Goal: Find specific page/section: Find specific page/section

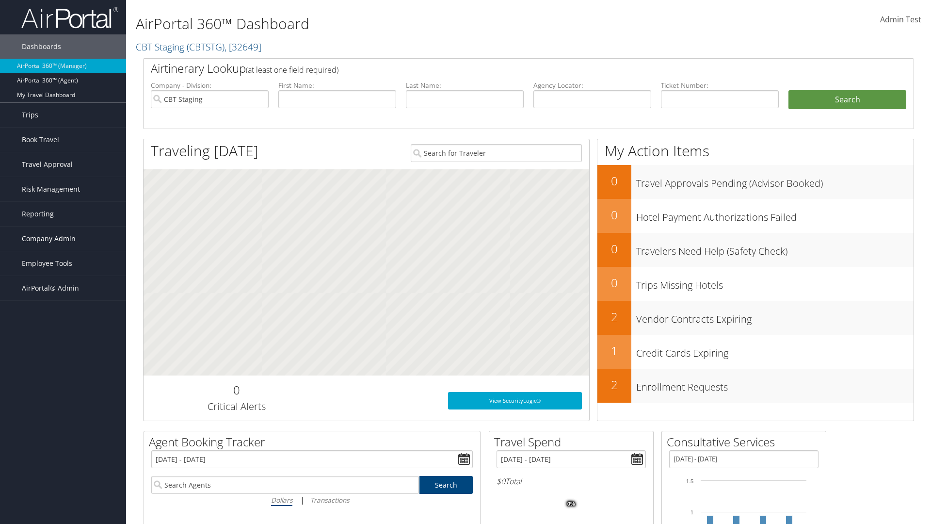
click at [63, 239] on span "Company Admin" at bounding box center [49, 239] width 54 height 24
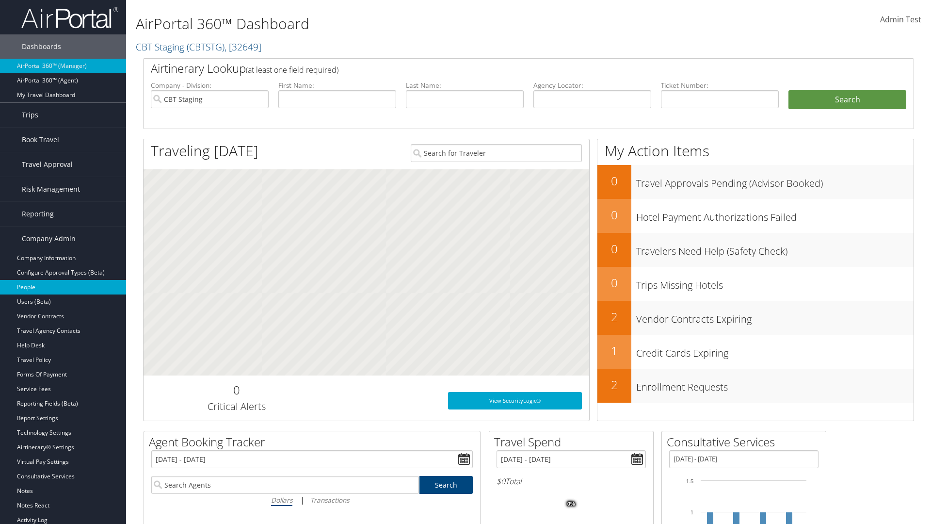
click at [63, 287] on link "People" at bounding box center [63, 287] width 126 height 15
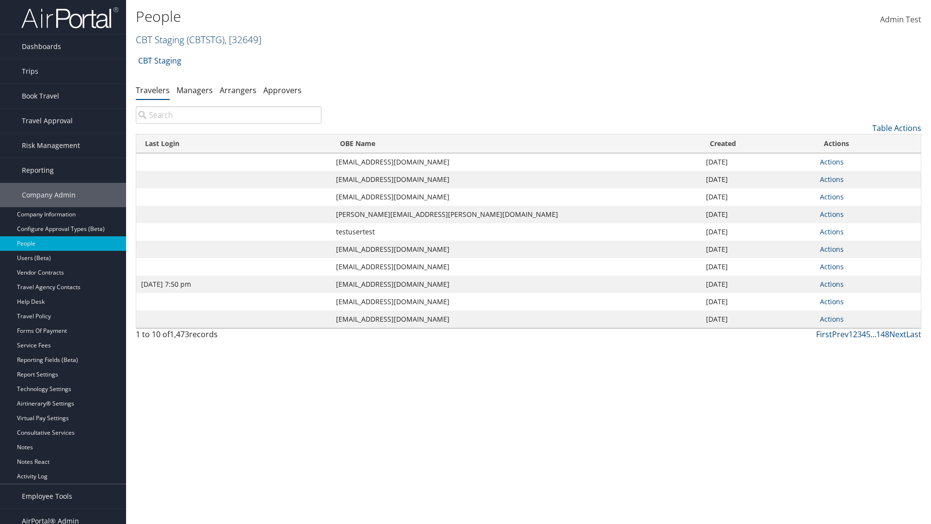
click at [160, 39] on link "CBT Staging ( CBTSTG ) , [ 32649 ]" at bounding box center [199, 39] width 126 height 13
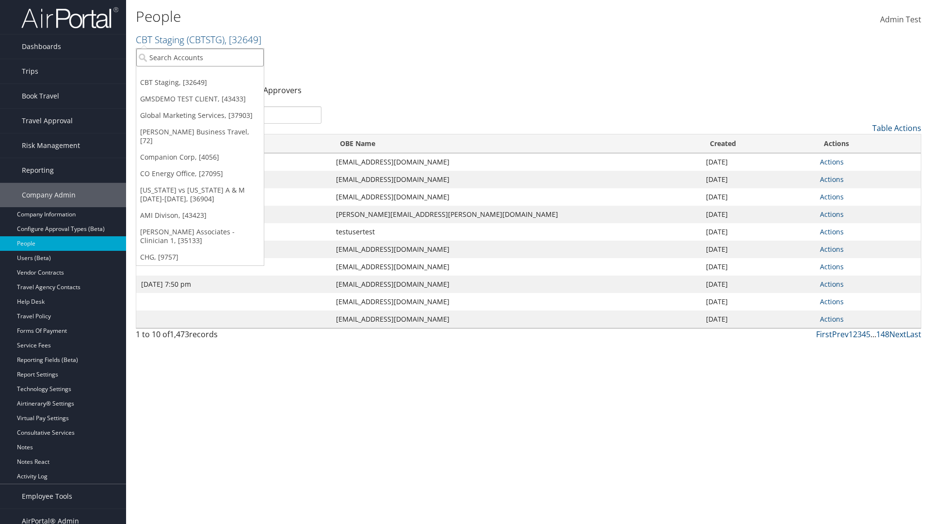
click at [200, 57] on input "search" at bounding box center [200, 58] width 128 height 18
type input "Global Marketing Services"
click at [209, 75] on div "Global Marketing Services (301946), [37903]" at bounding box center [209, 75] width 156 height 9
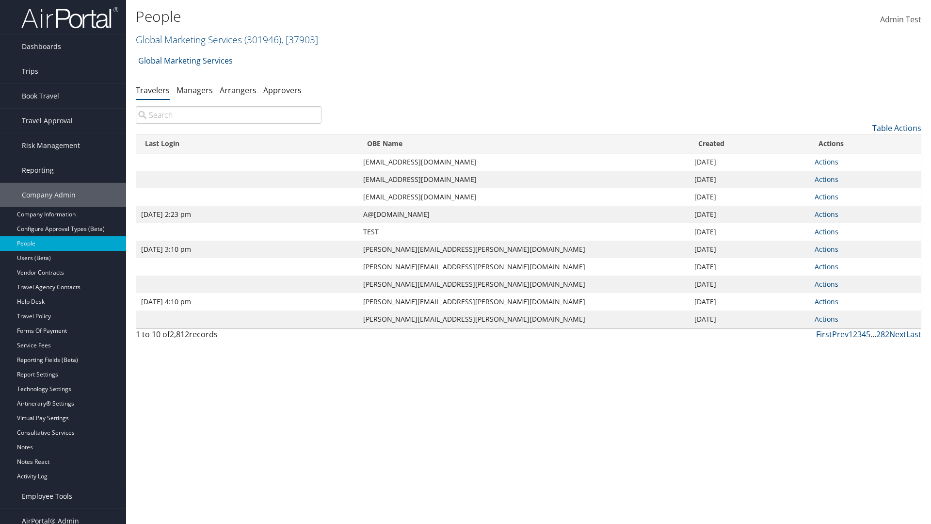
click at [229, 115] on input "search" at bounding box center [229, 114] width 186 height 17
type input "[DATE] 2:23 pm"
